Goal: Task Accomplishment & Management: Manage account settings

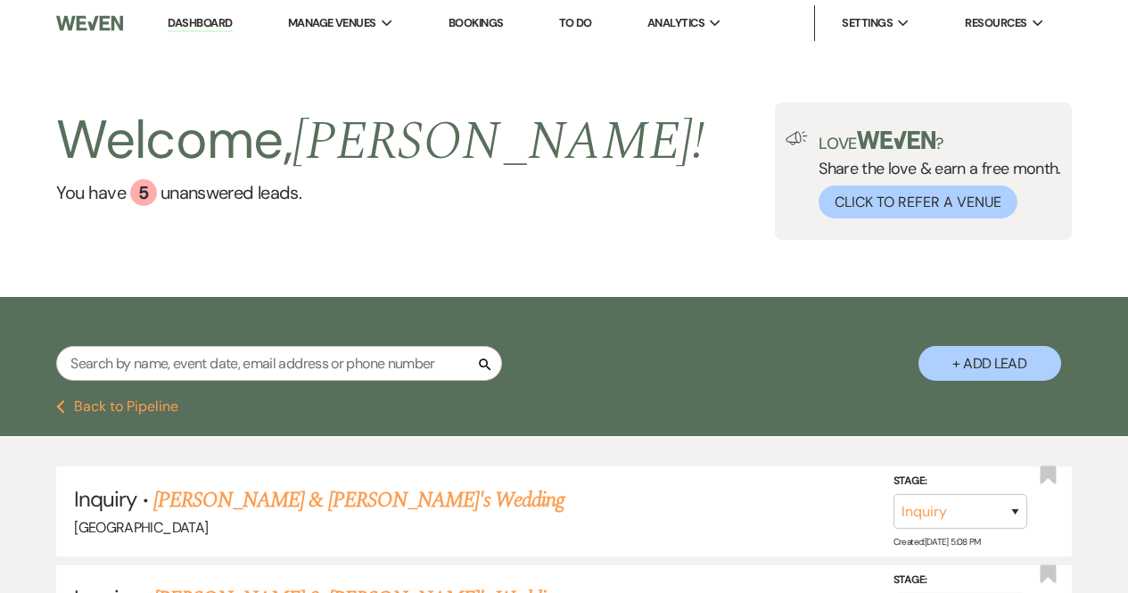
select select "8"
select select "4"
select select "6"
select select "8"
select select "4"
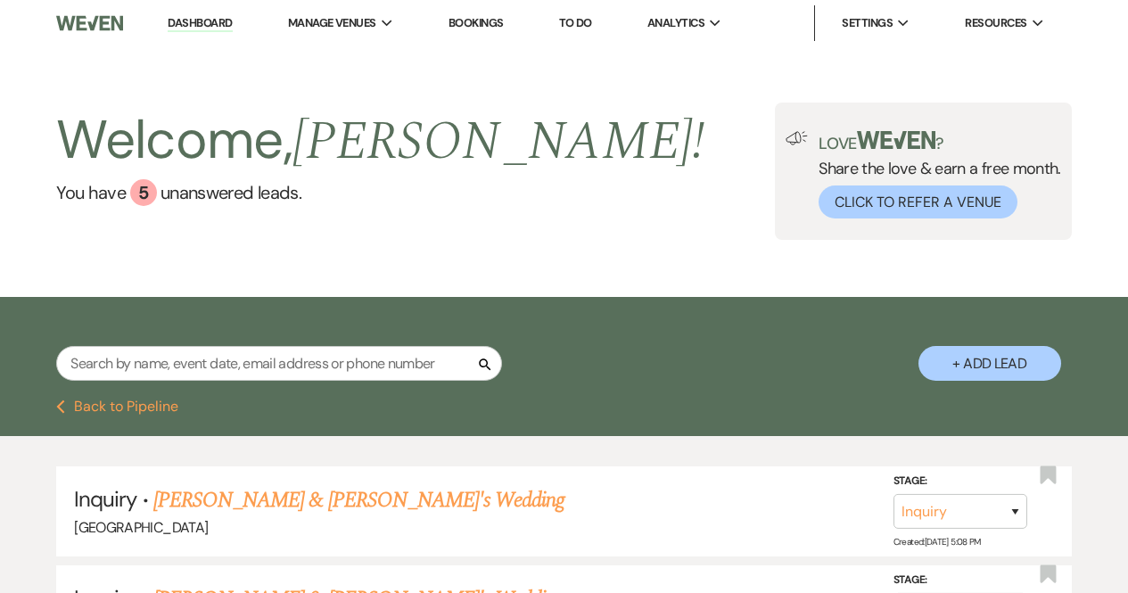
select select "8"
select select "7"
select select "6"
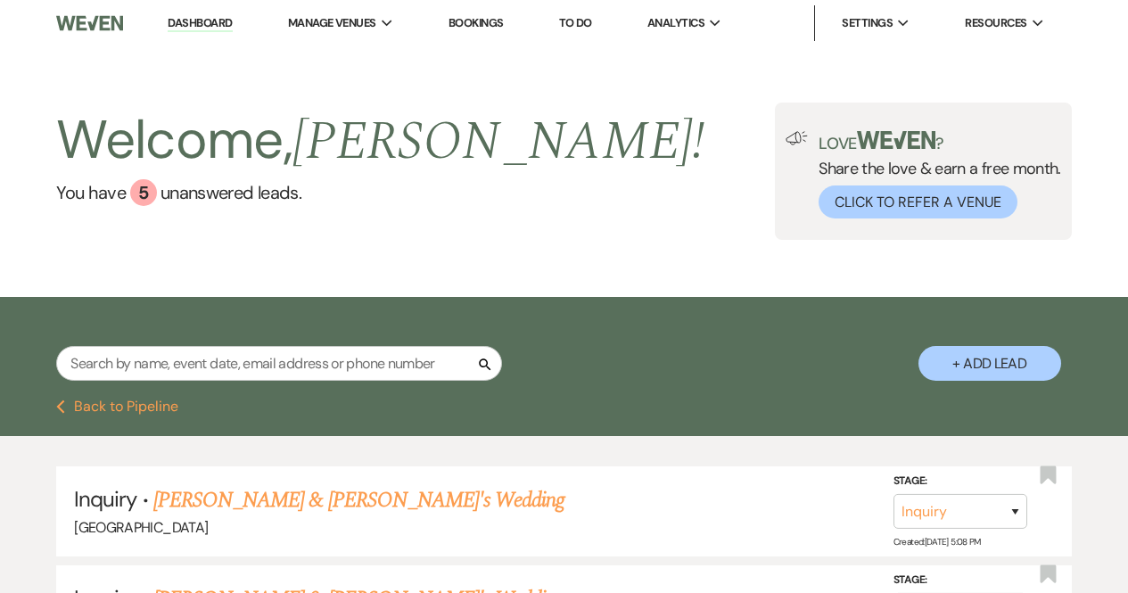
select select "8"
select select "4"
select select "2"
select select "6"
select select "8"
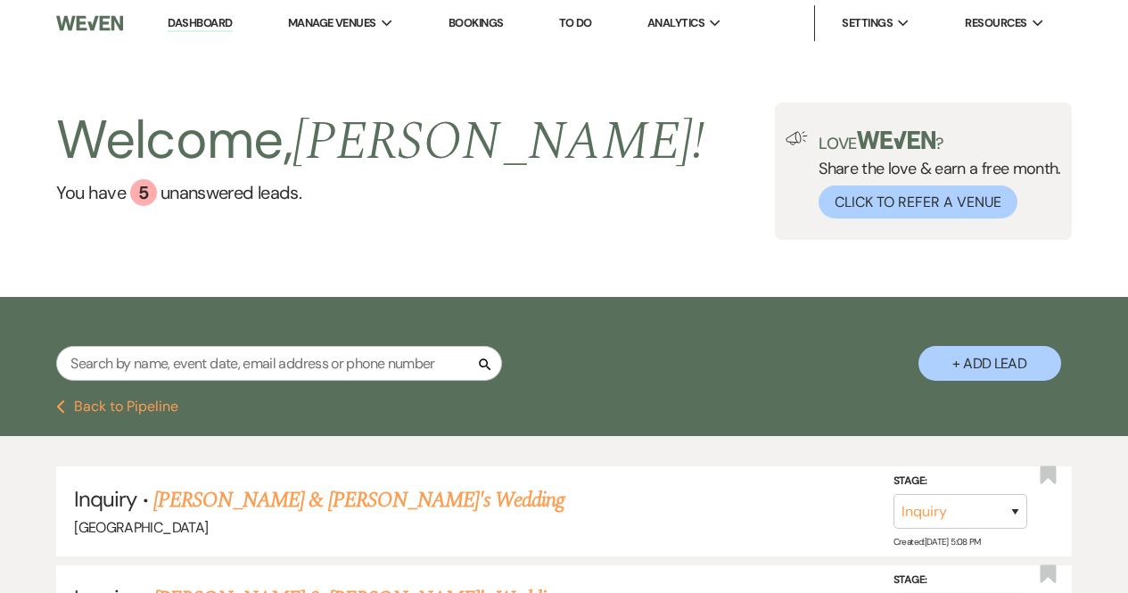
select select "8"
select select "9"
select select "6"
select select "8"
select select "6"
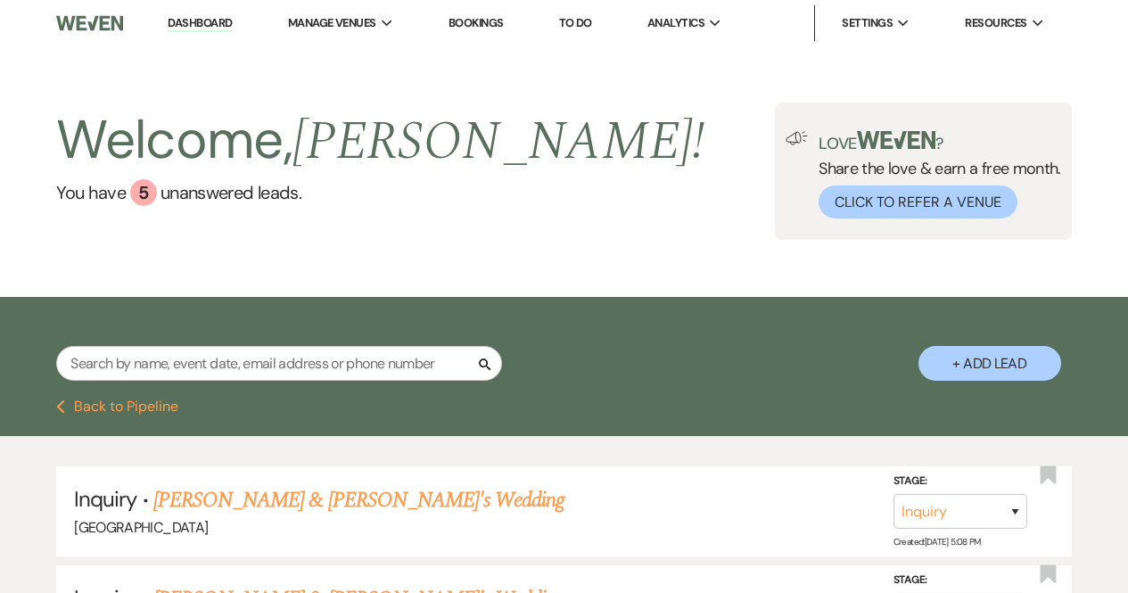
select select "8"
select select "10"
select select "8"
select select "4"
select select "2"
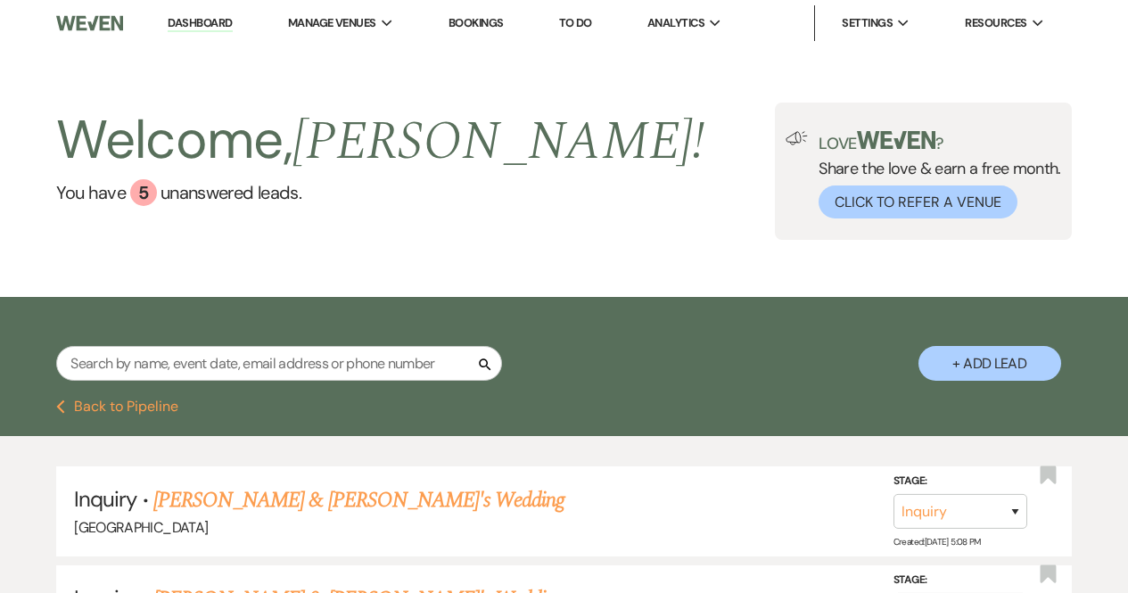
select select "8"
select select "4"
select select "8"
select select "1"
select select "8"
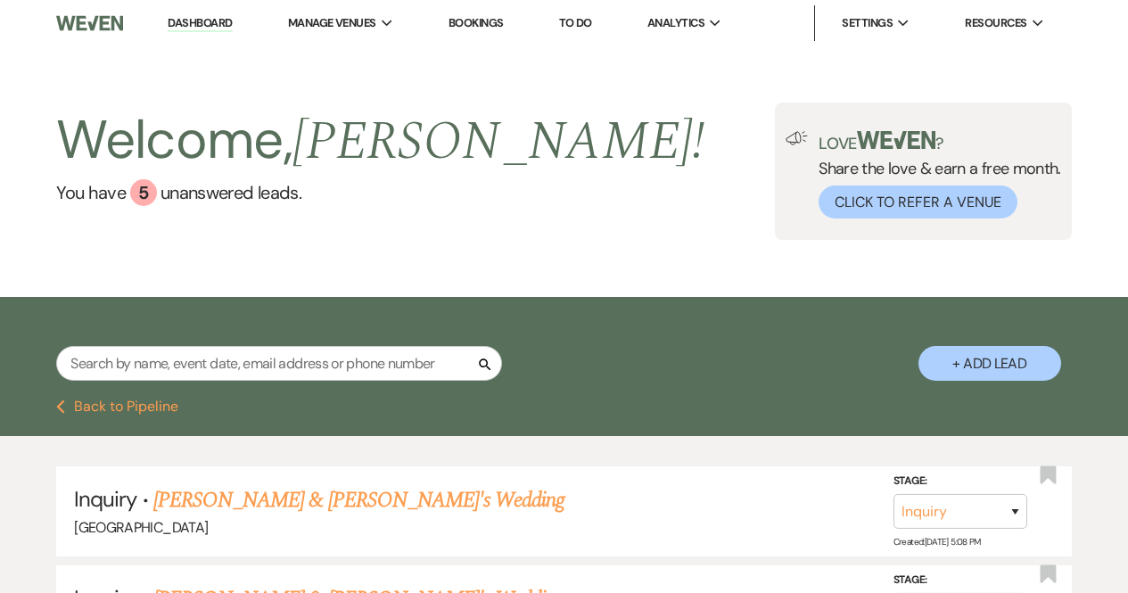
select select "6"
select select "8"
select select "6"
select select "8"
select select "5"
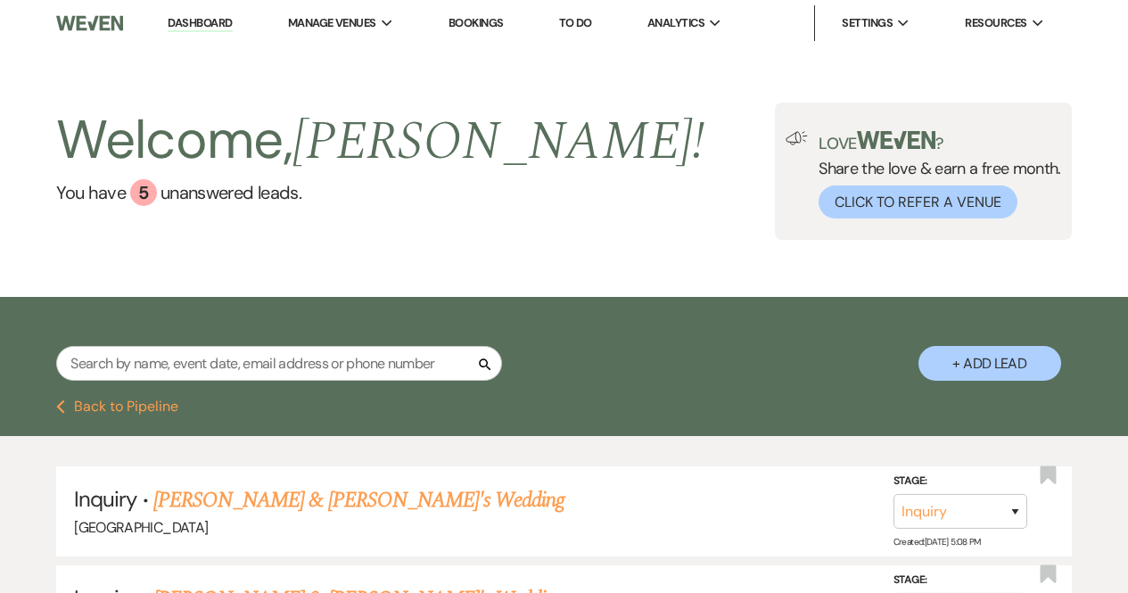
select select "8"
select select "4"
select select "8"
select select "4"
select select "2"
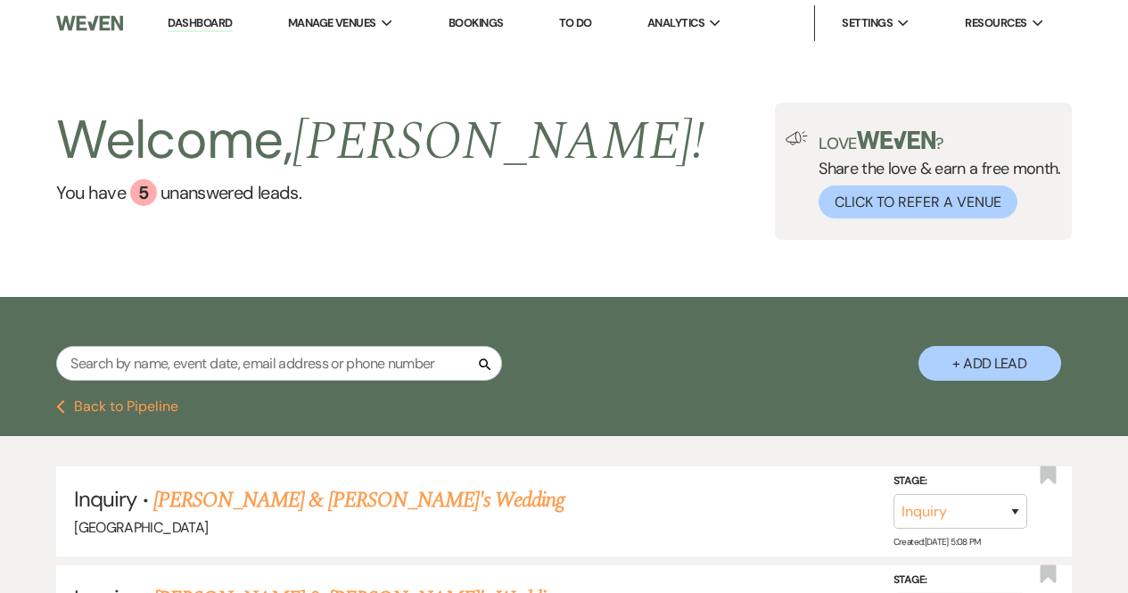
select select "8"
select select "4"
select select "8"
select select "6"
select select "8"
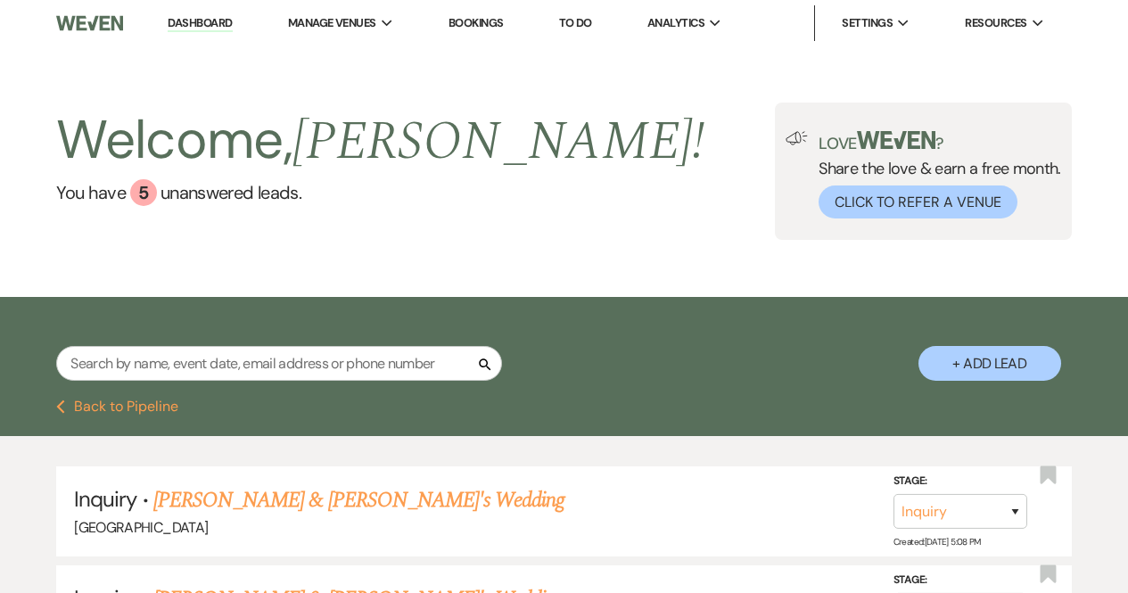
select select "6"
select select "8"
select select "5"
select select "2"
select select "8"
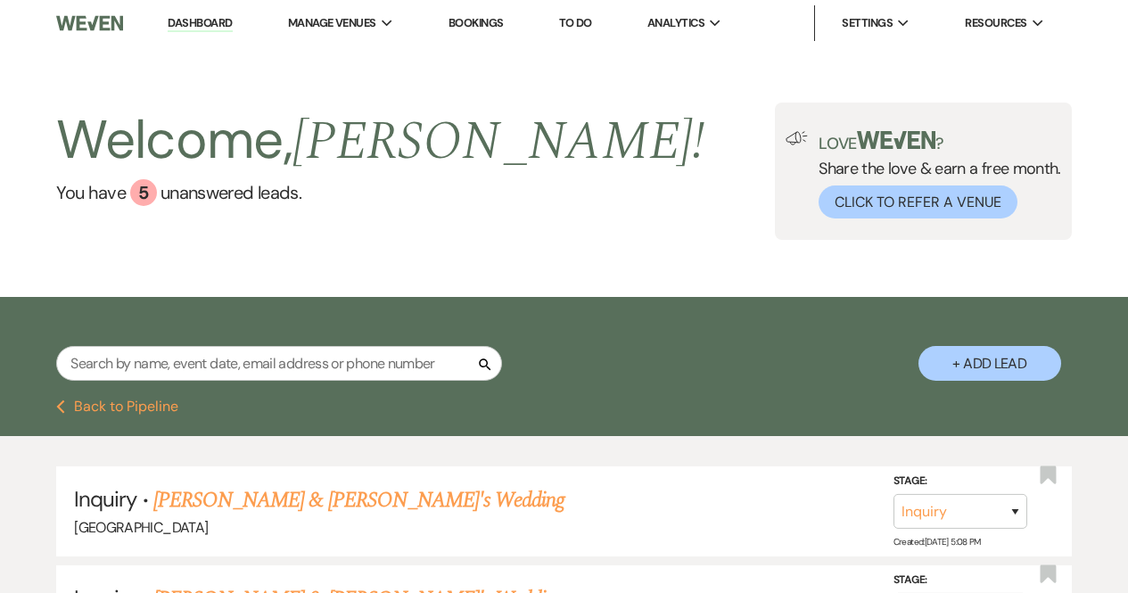
select select "6"
select select "8"
select select "7"
select select "8"
select select "6"
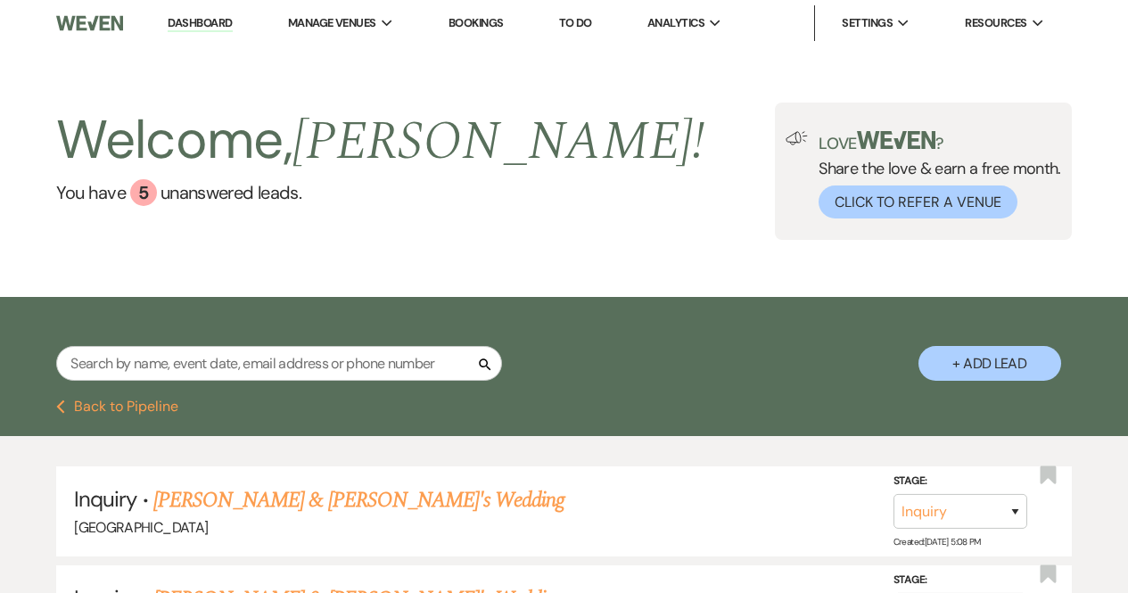
select select "8"
select select "1"
select select "8"
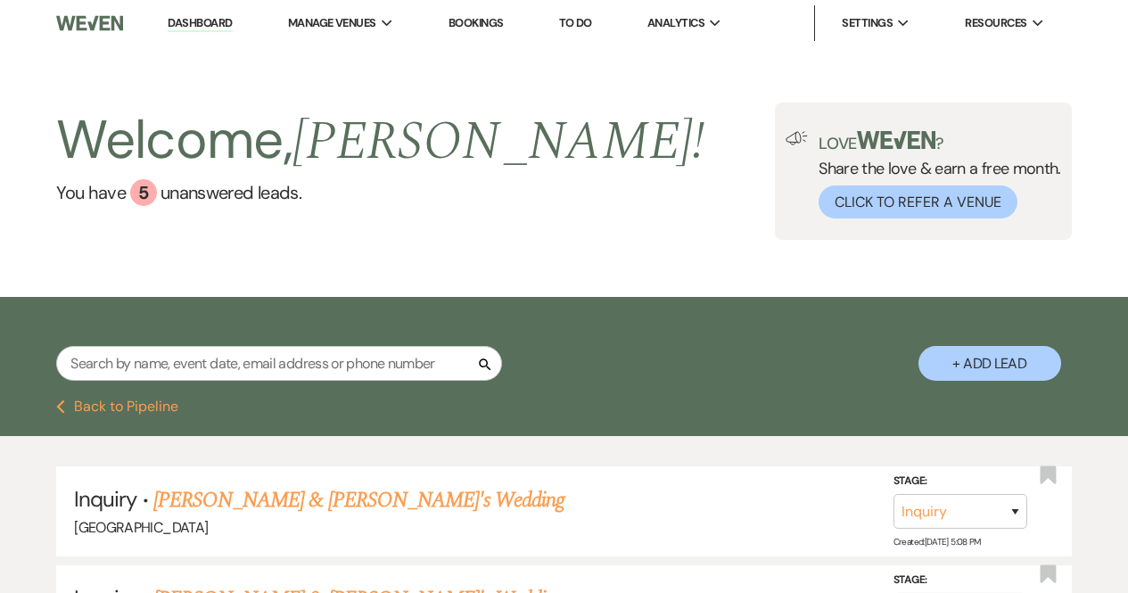
select select "1"
select select "8"
select select "5"
select select "6"
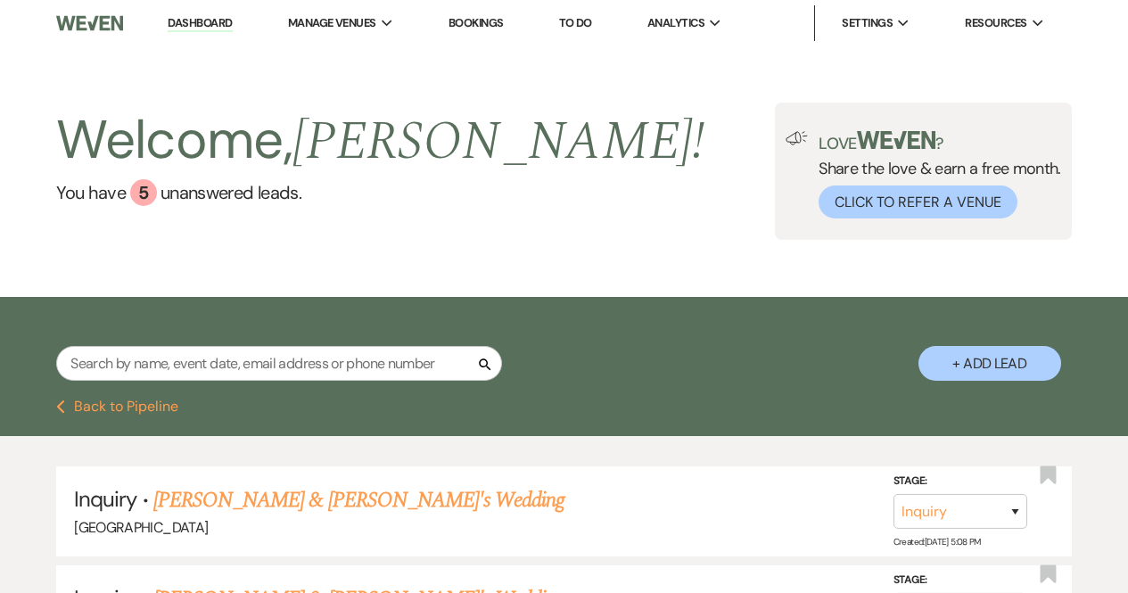
select select "8"
select select "4"
select select "2"
select select "8"
select select "4"
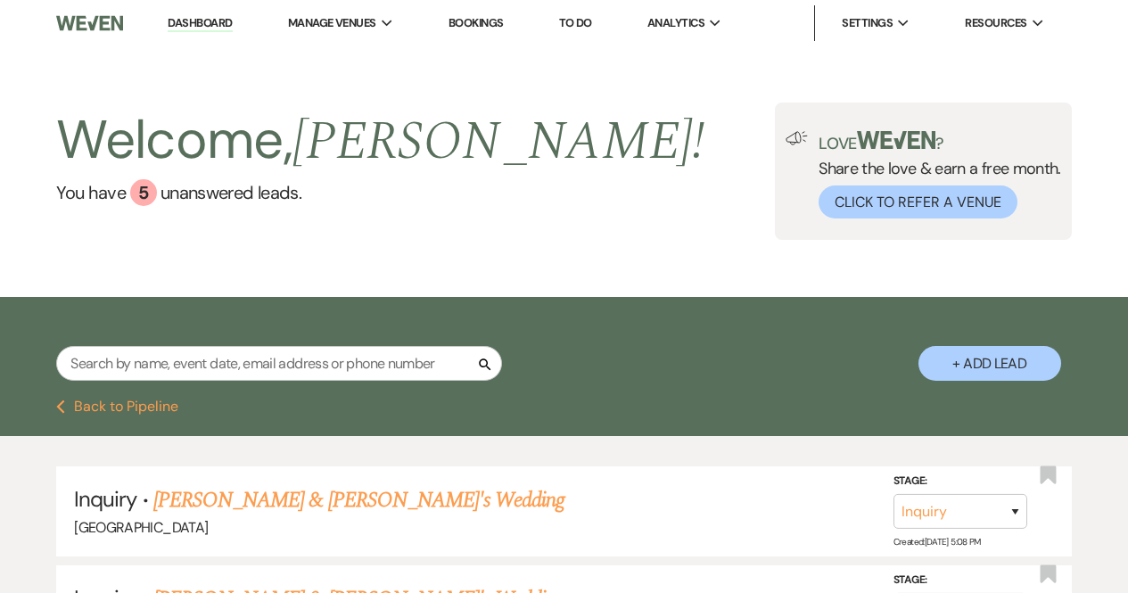
select select "6"
select select "8"
select select "5"
select select "8"
select select "6"
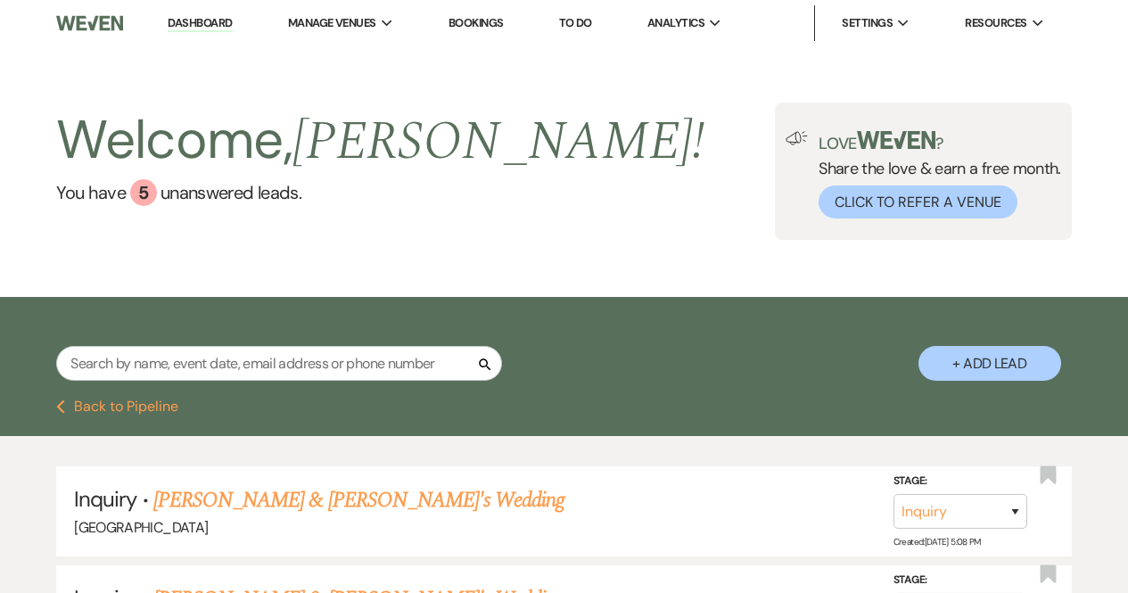
select select "8"
select select "5"
select select "8"
select select "6"
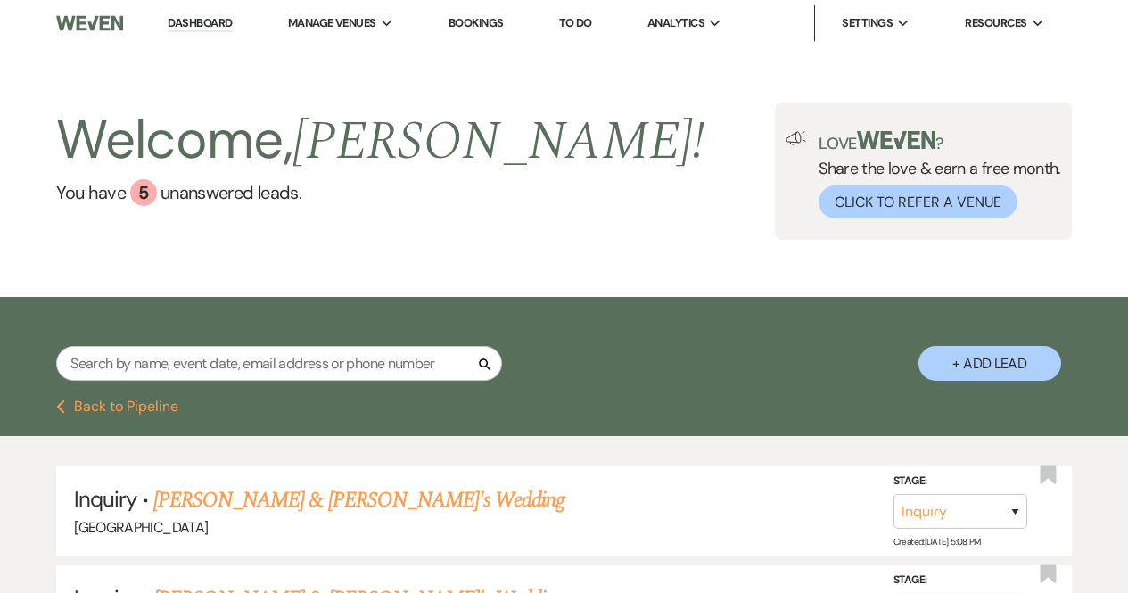
select select "8"
select select "5"
select select "8"
select select "5"
select select "8"
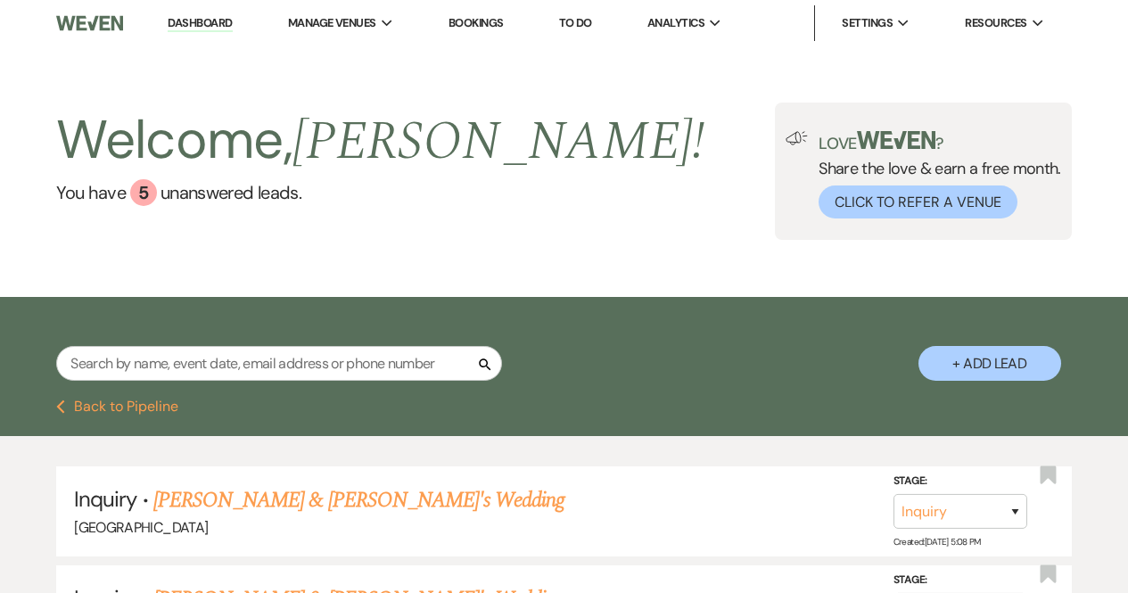
select select "5"
select select "8"
select select "5"
select select "8"
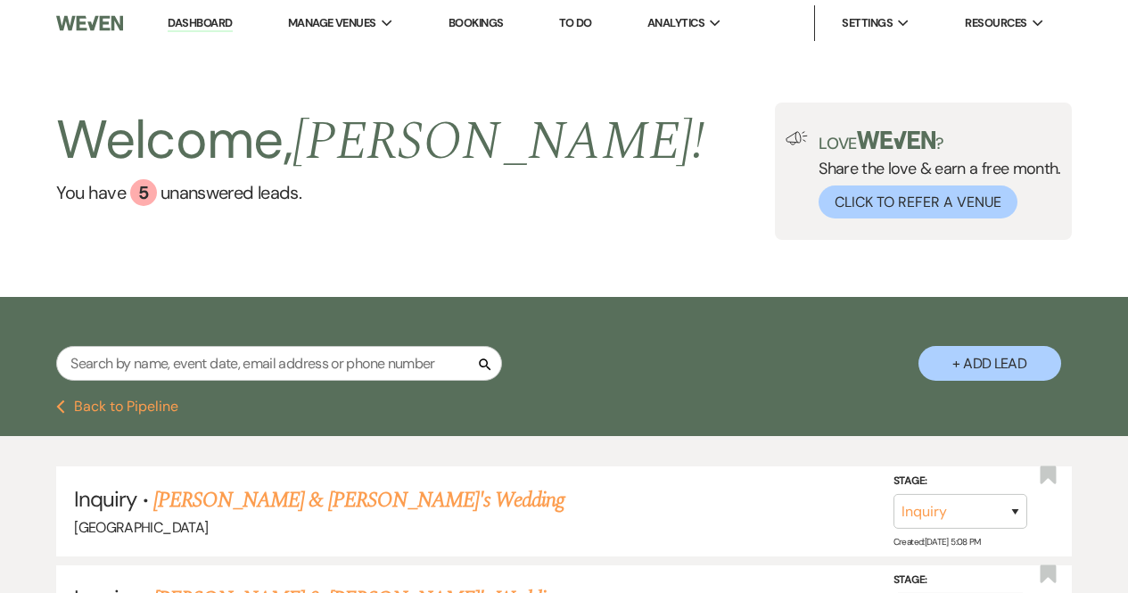
select select "5"
select select "8"
select select "4"
select select "8"
select select "5"
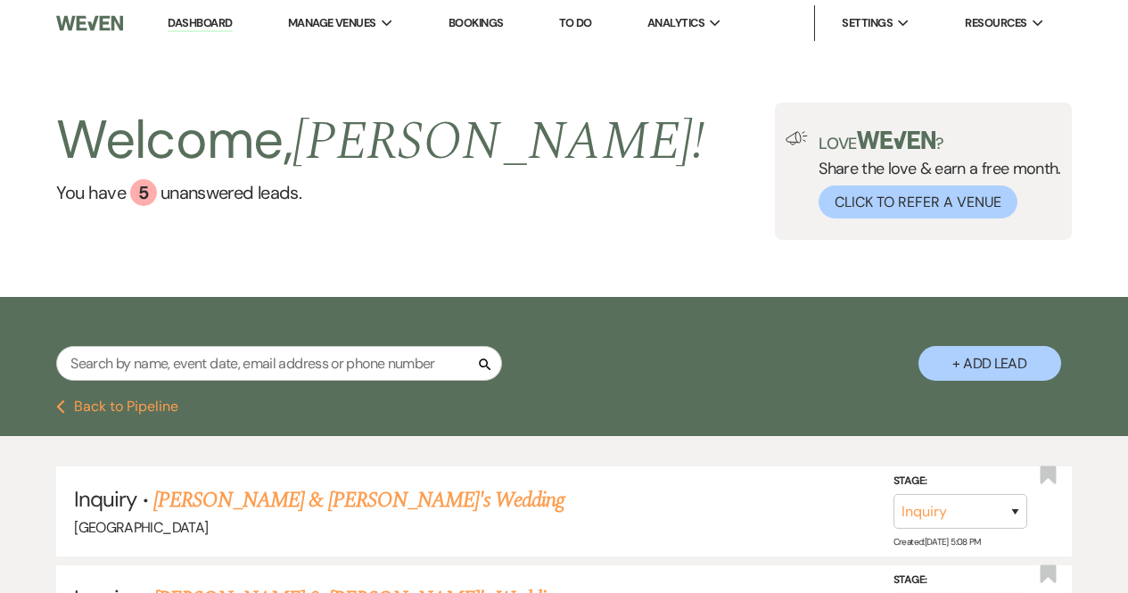
select select "5"
select select "8"
select select "5"
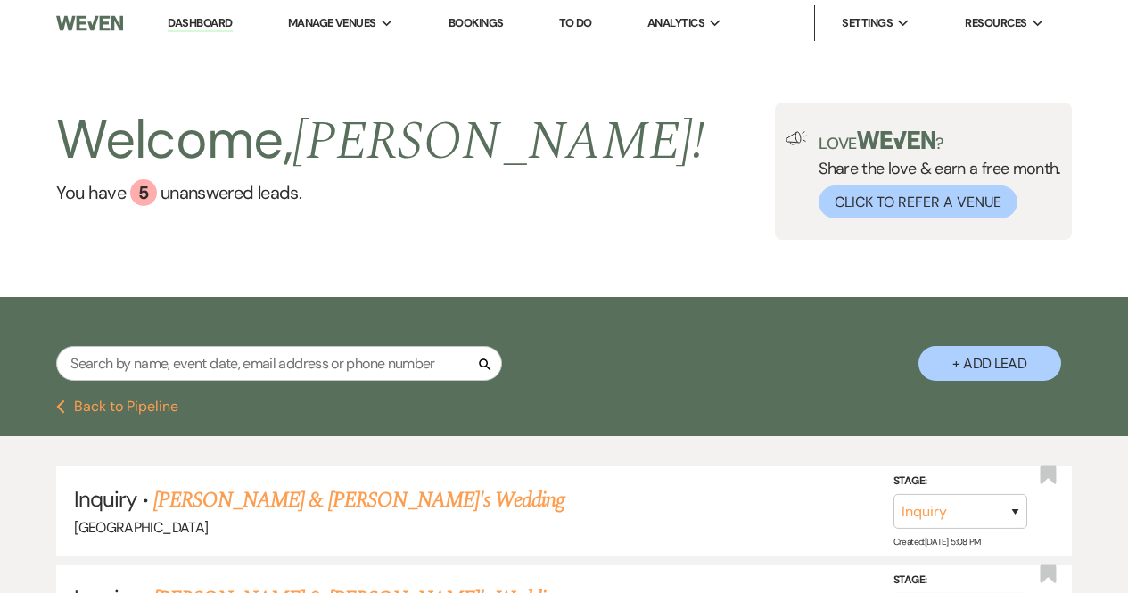
select select "8"
select select "5"
select select "8"
select select "5"
select select "8"
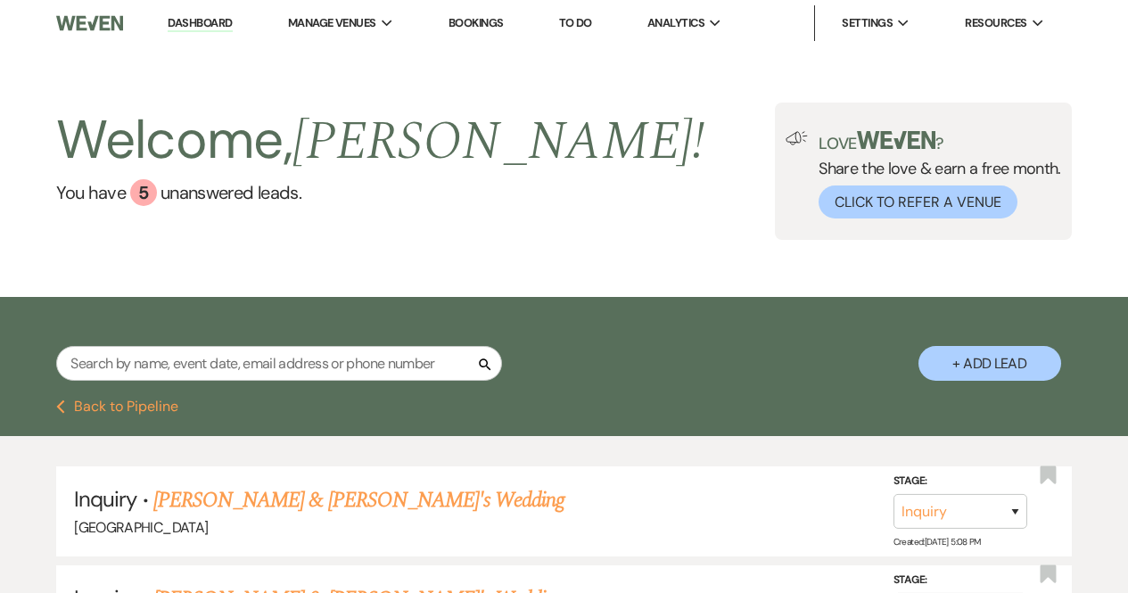
select select "6"
select select "8"
select select "5"
select select "8"
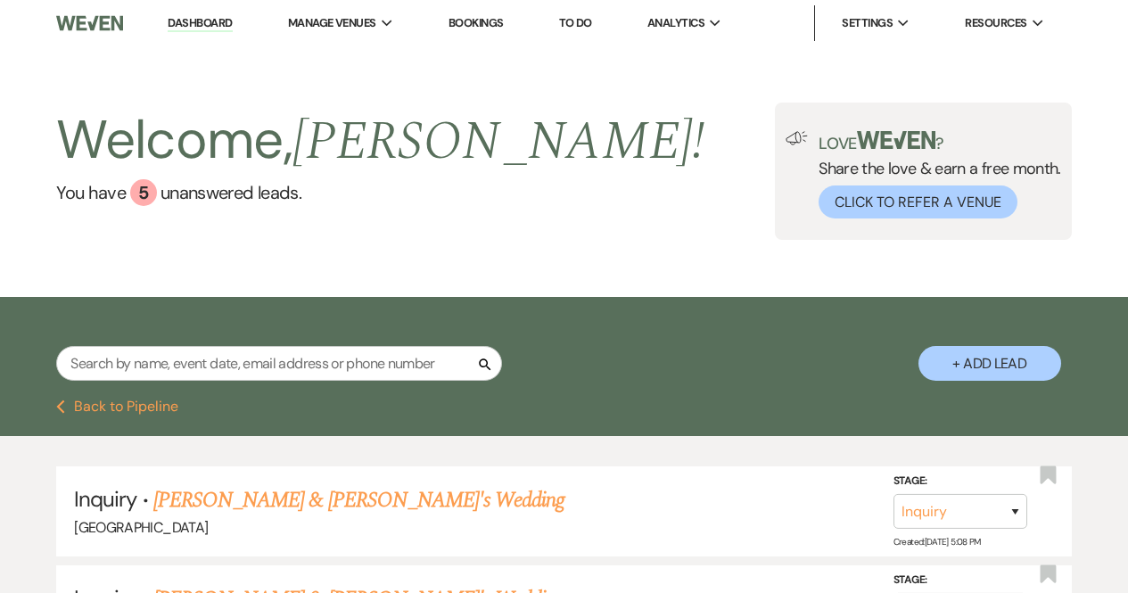
select select "4"
select select "2"
select select "8"
select select "5"
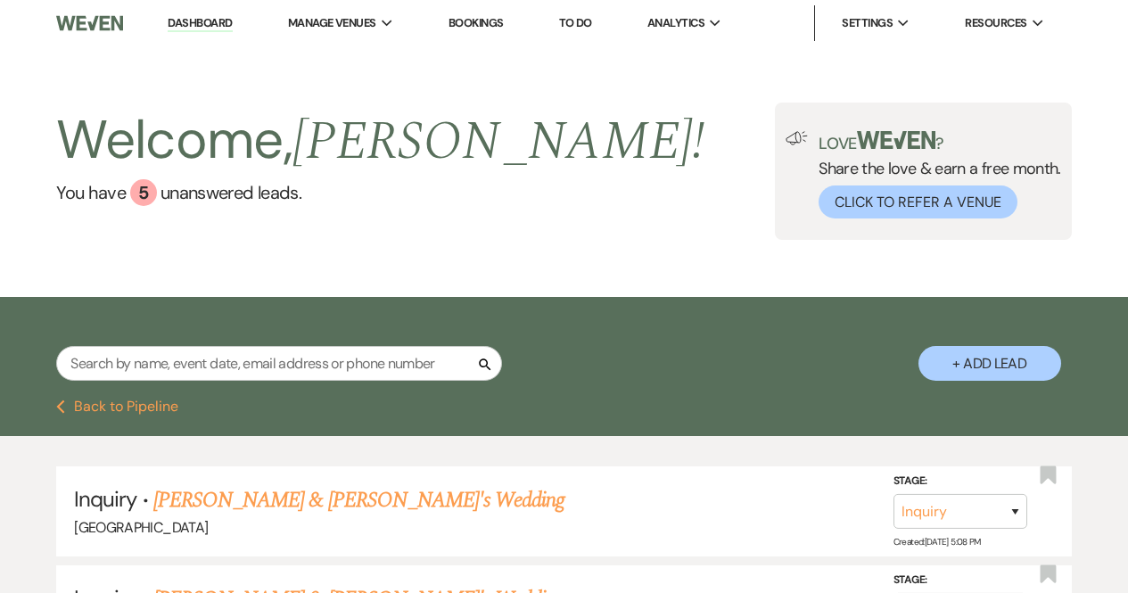
select select "5"
select select "2"
select select "8"
select select "6"
select select "5"
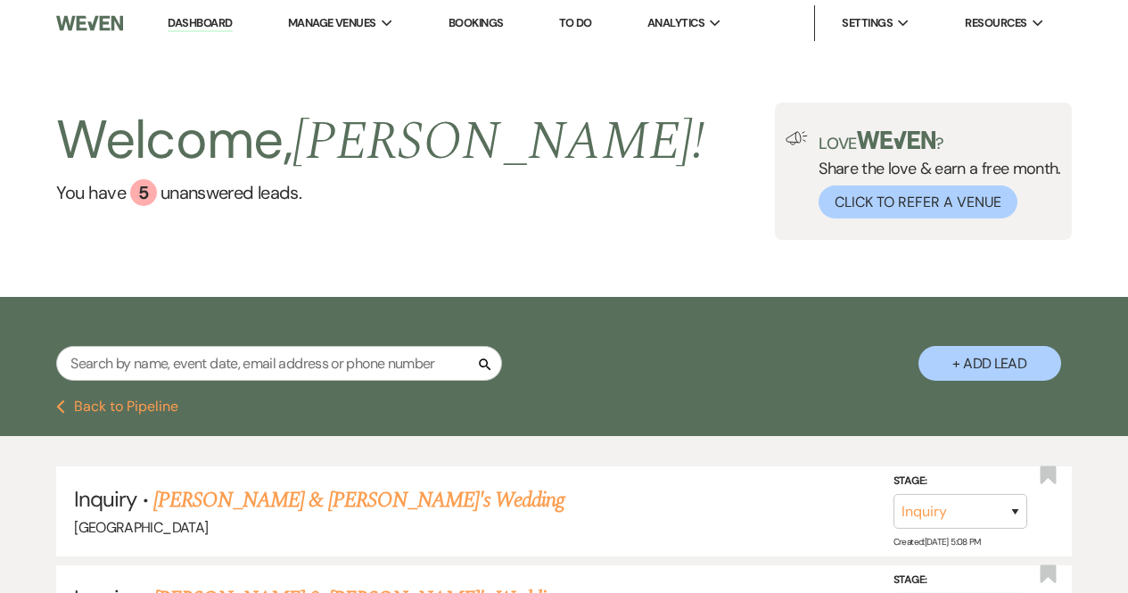
select select "5"
select select "8"
select select "5"
select select "8"
select select "6"
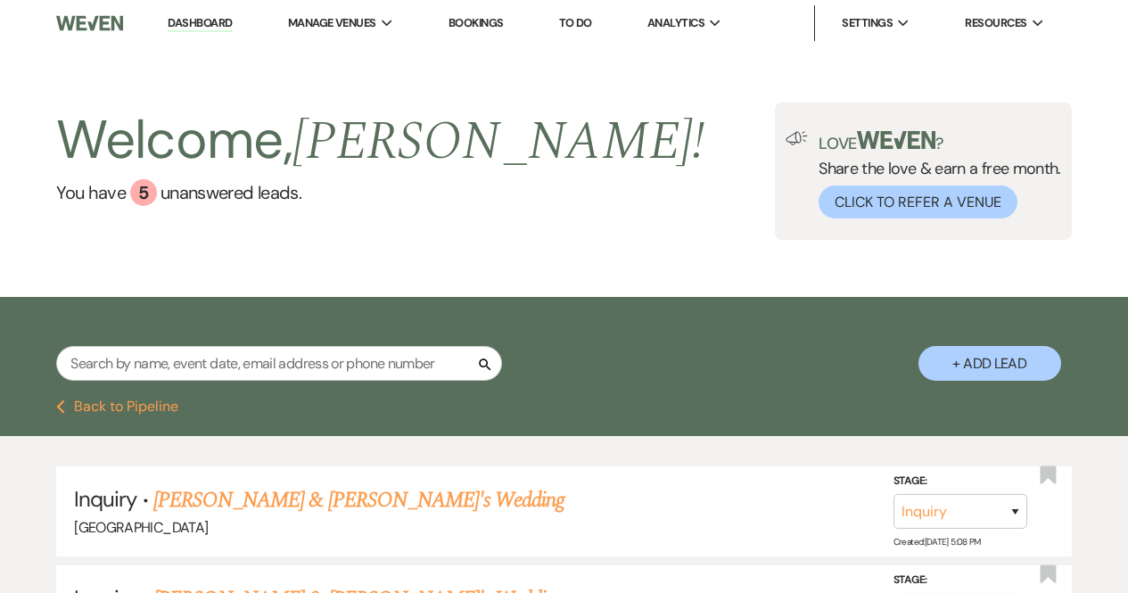
select select "8"
select select "7"
select select "8"
select select "5"
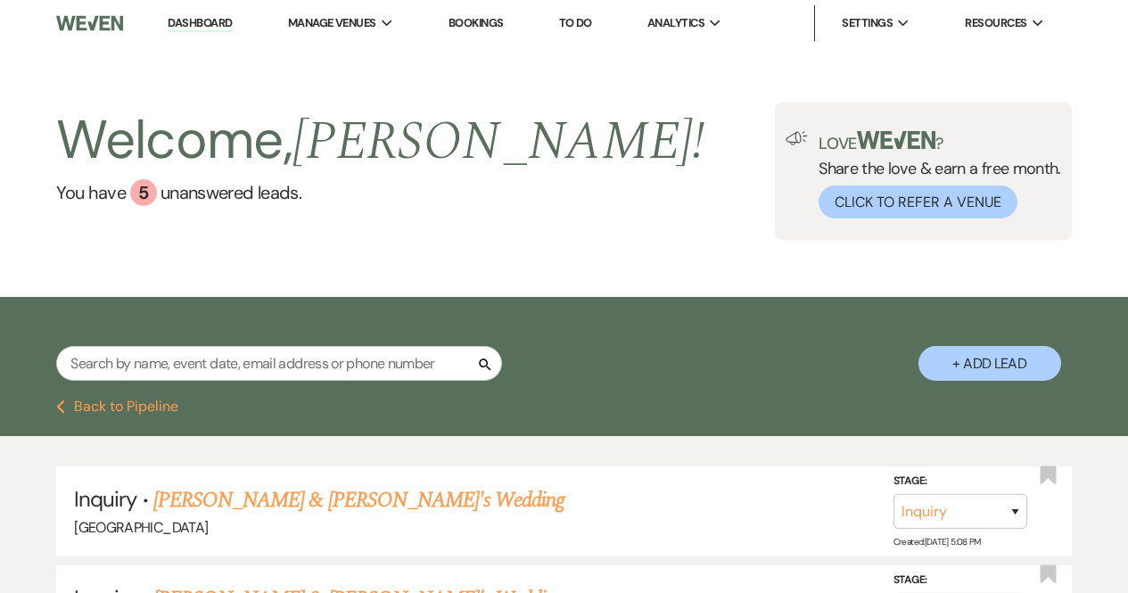
select select "8"
select select "5"
select select "8"
select select "5"
select select "8"
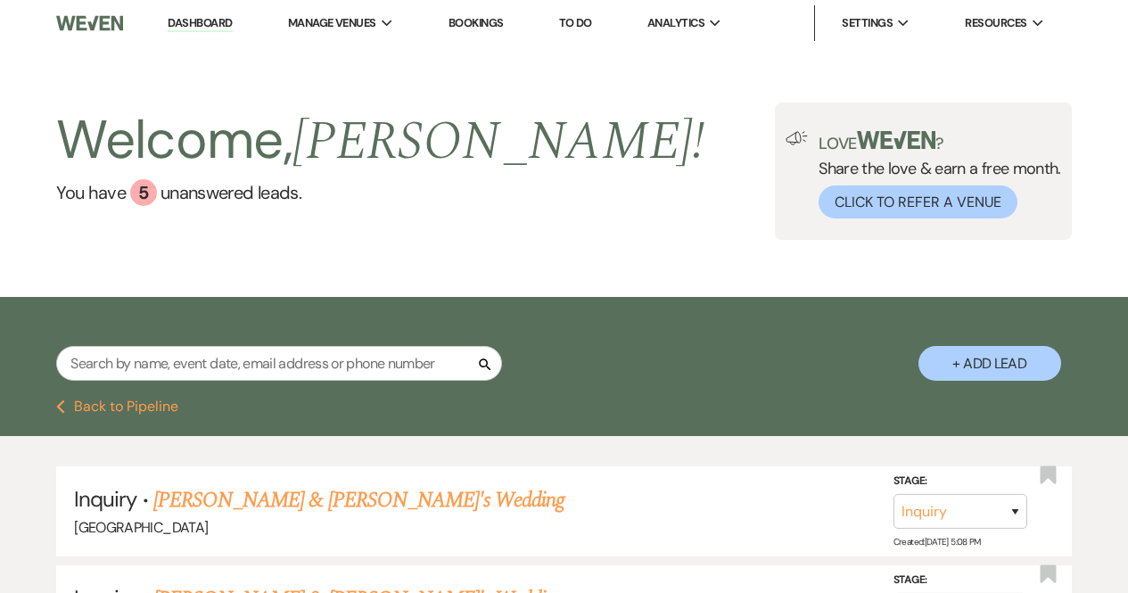
select select "1"
select select "8"
select select "5"
select select "8"
select select "5"
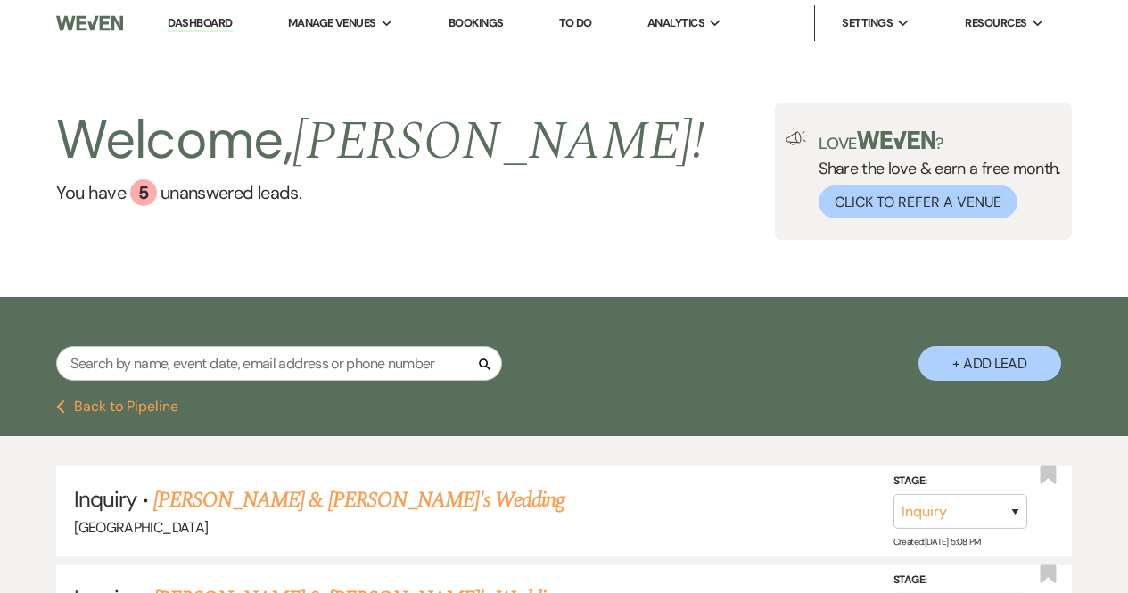
select select "8"
select select "6"
select select "8"
select select "5"
select select "8"
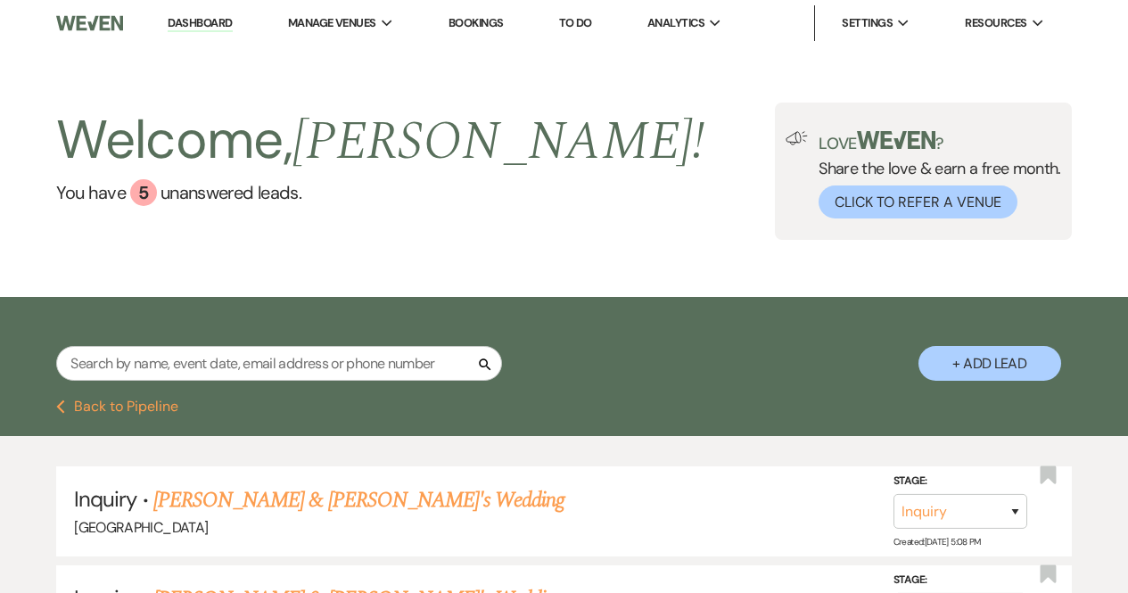
select select "5"
select select "8"
select select "5"
select select "8"
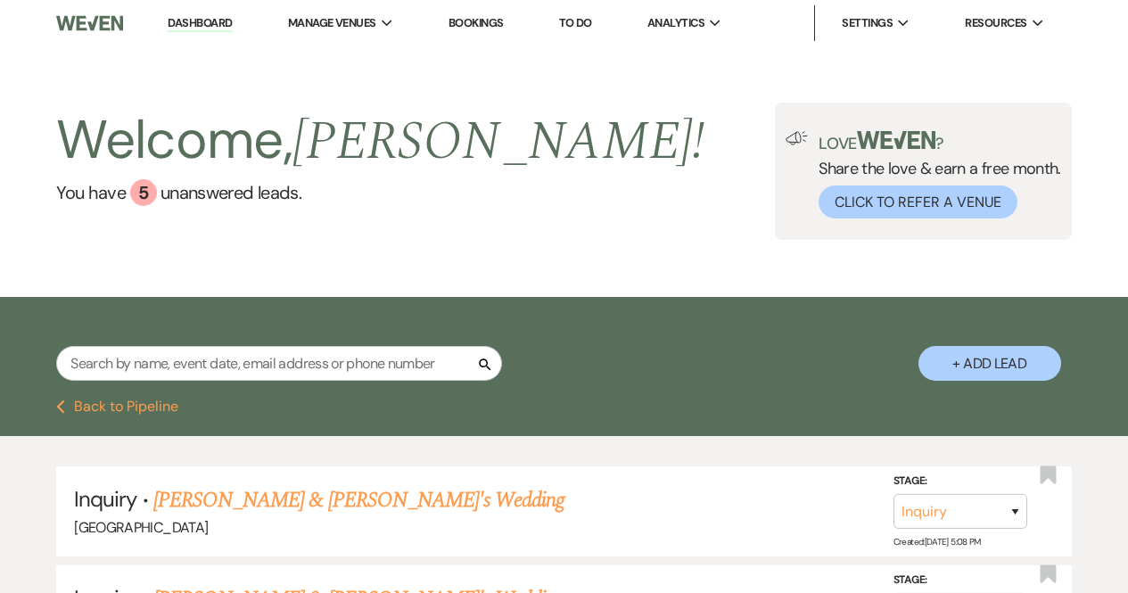
select select "5"
select select "8"
select select "5"
select select "2"
select select "8"
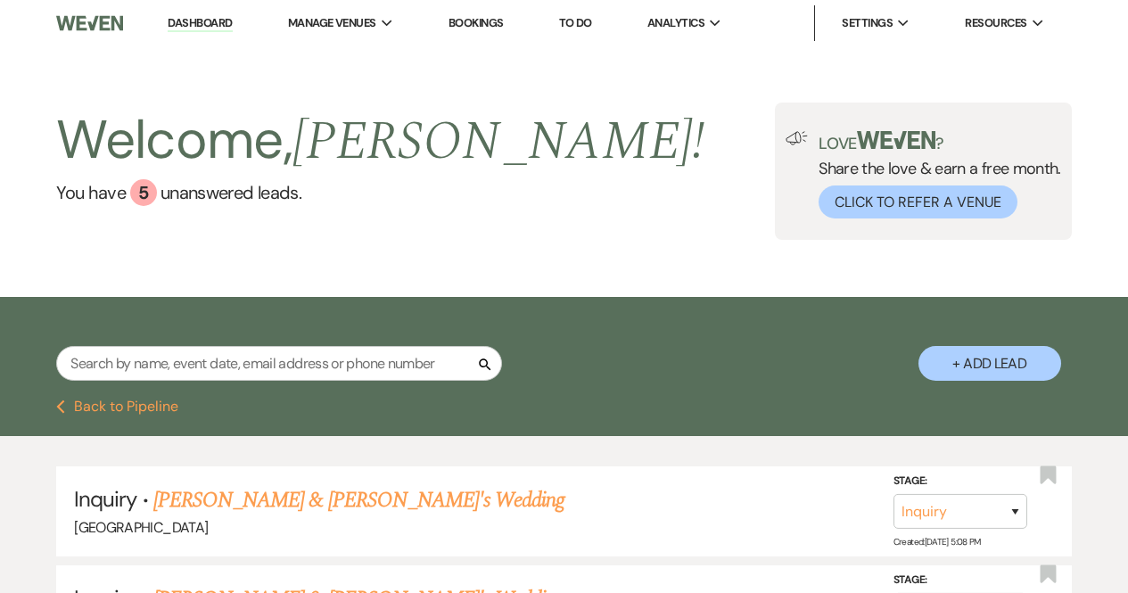
select select "5"
select select "2"
select select "8"
select select "7"
select select "8"
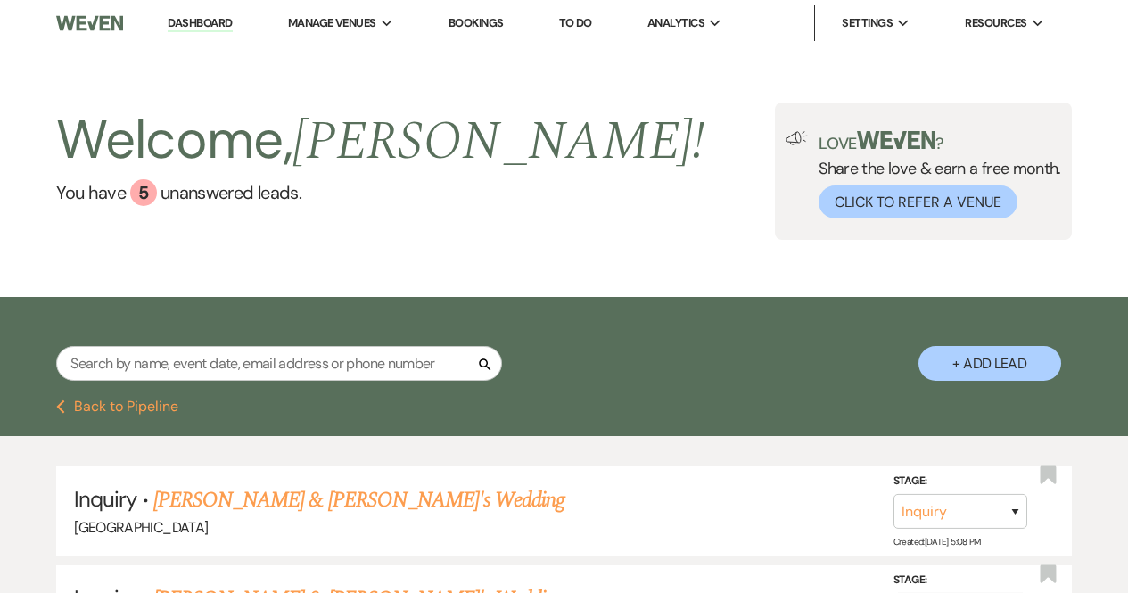
select select "5"
select select "8"
select select "5"
select select "8"
select select "5"
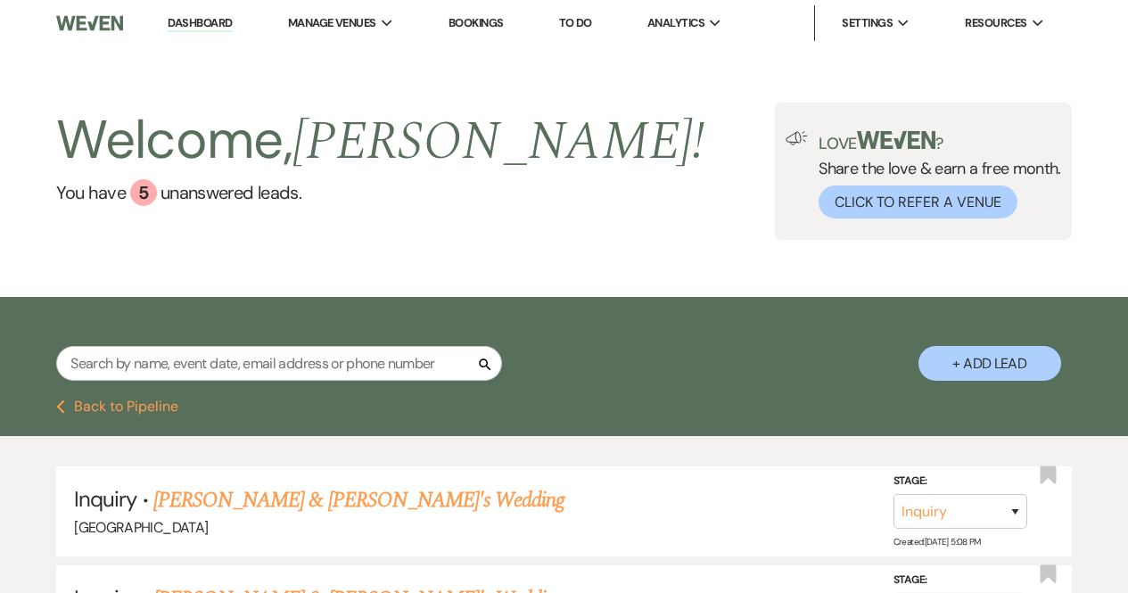
select select "2"
select select "8"
select select "5"
select select "8"
select select "5"
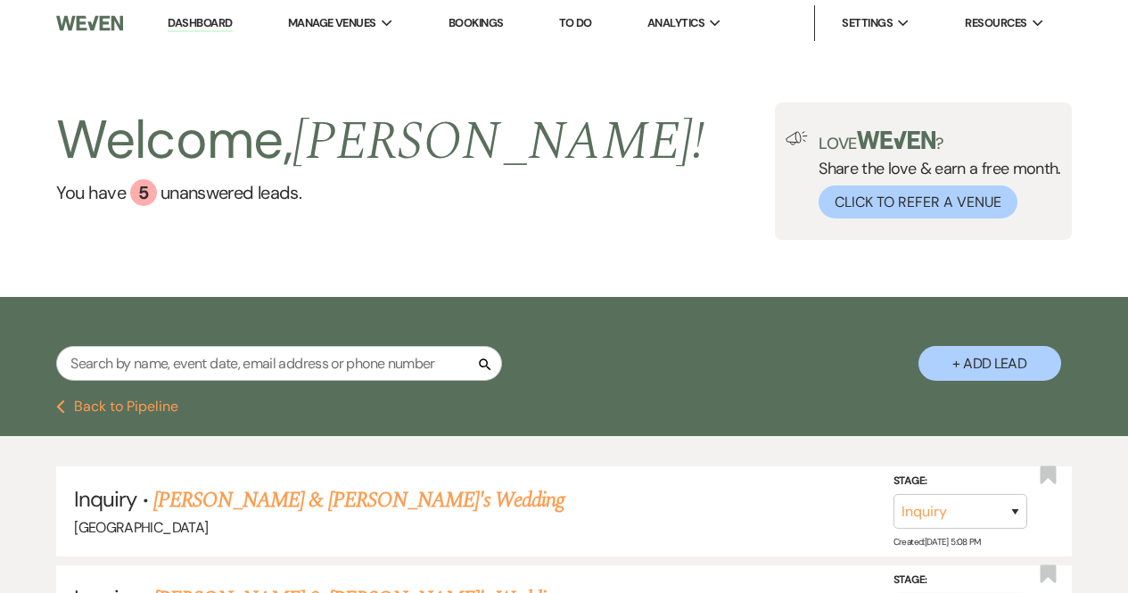
select select "8"
select select "5"
select select "8"
select select "5"
select select "8"
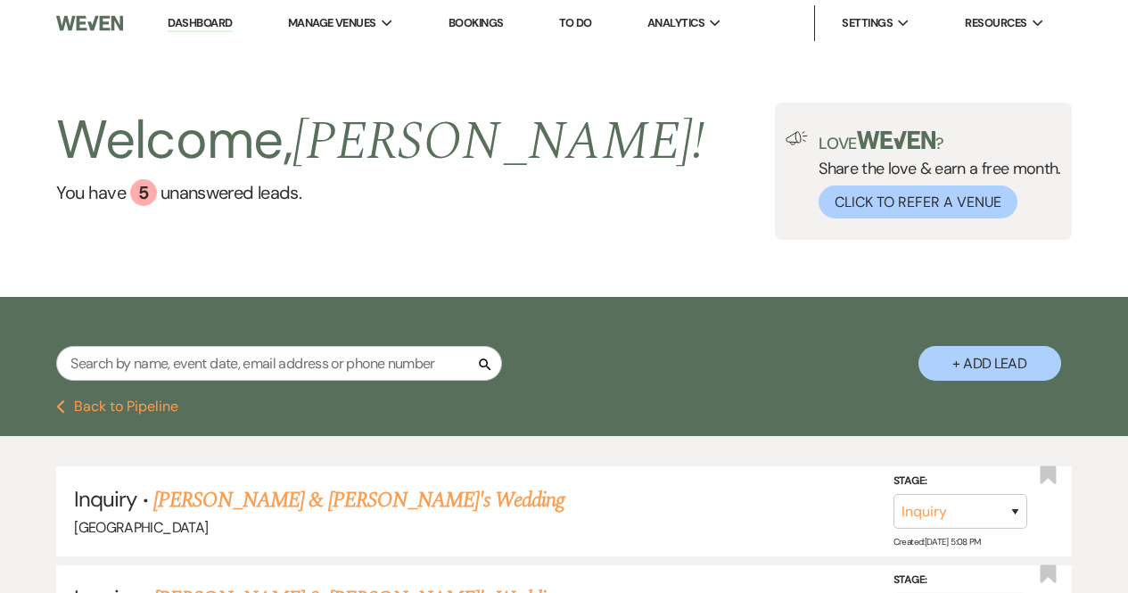
select select "5"
select select "8"
select select "6"
select select "5"
select select "8"
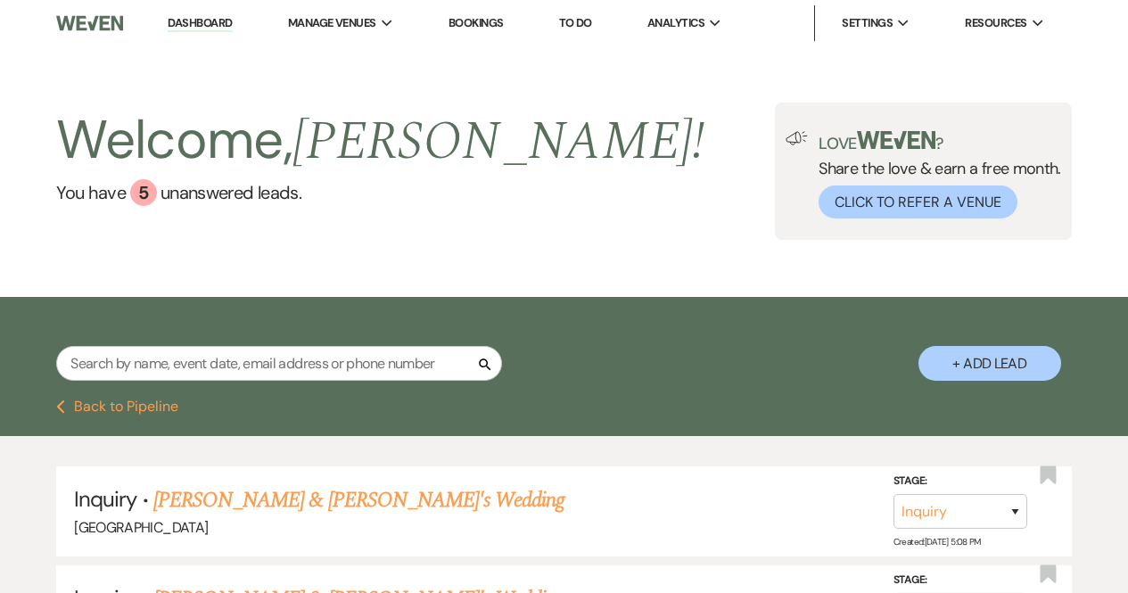
select select "5"
select select "8"
select select "5"
select select "8"
select select "5"
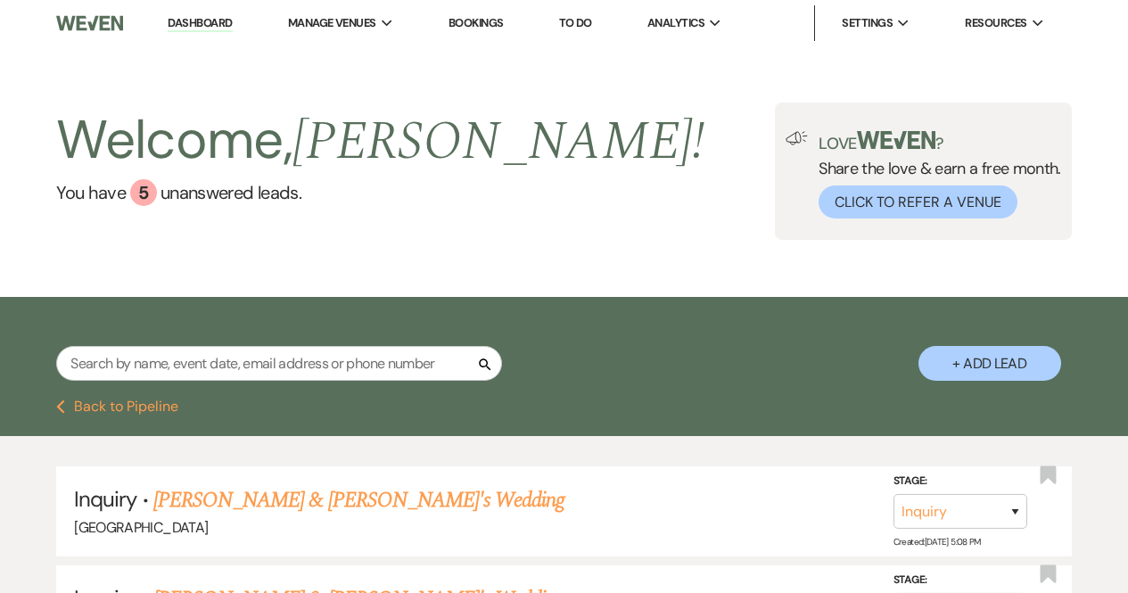
select select "8"
select select "5"
select select "8"
select select "5"
select select "8"
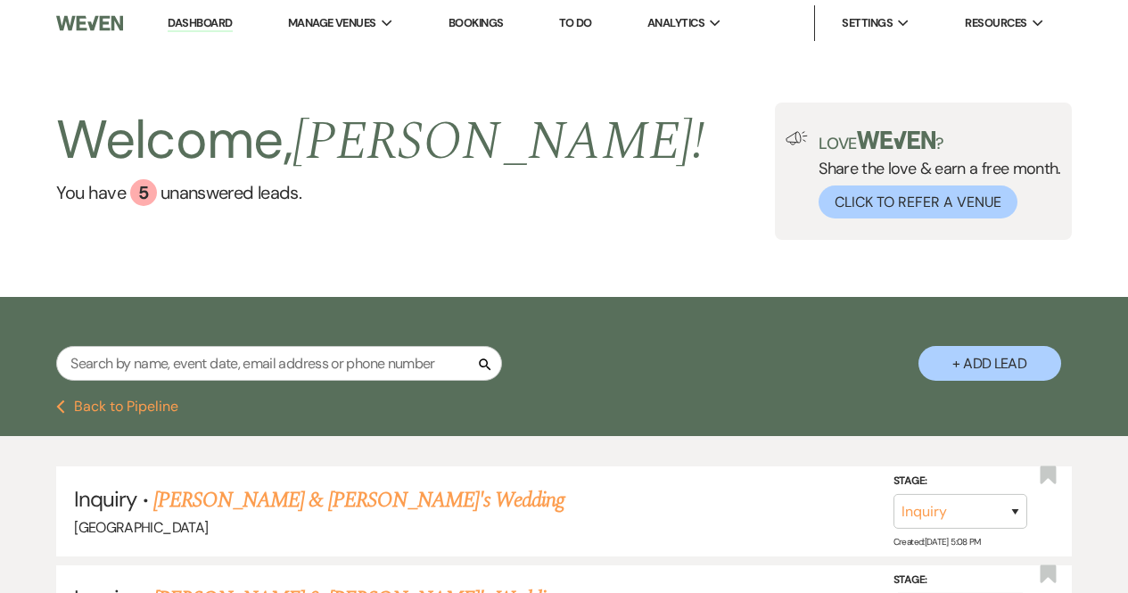
select select "5"
select select "8"
select select "5"
select select "8"
select select "5"
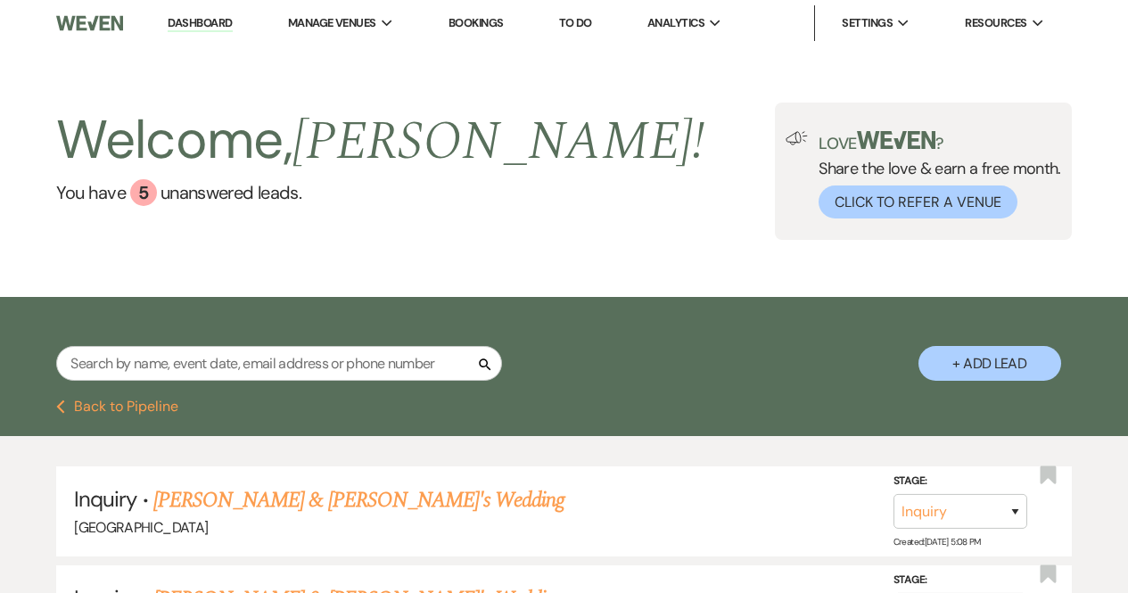
select select "8"
select select "5"
select select "8"
select select "5"
select select "8"
